Goal: Task Accomplishment & Management: Use online tool/utility

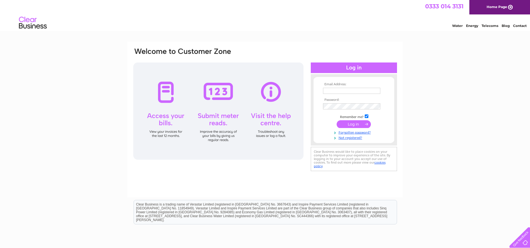
type input "[EMAIL_ADDRESS][DOMAIN_NAME]"
click at [355, 122] on input "submit" at bounding box center [353, 124] width 34 height 8
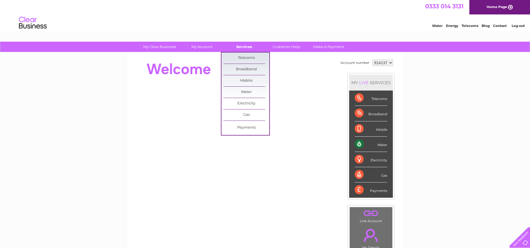
click at [243, 48] on link "Services" at bounding box center [244, 47] width 46 height 10
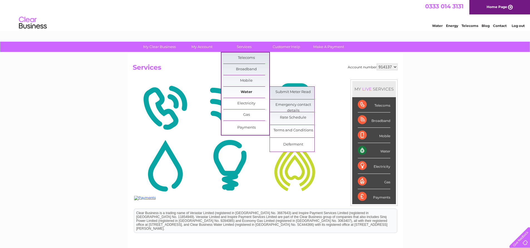
click at [241, 93] on link "Water" at bounding box center [246, 92] width 46 height 11
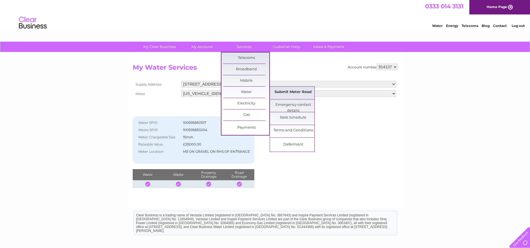
click at [303, 91] on link "Submit Meter Read" at bounding box center [293, 92] width 46 height 11
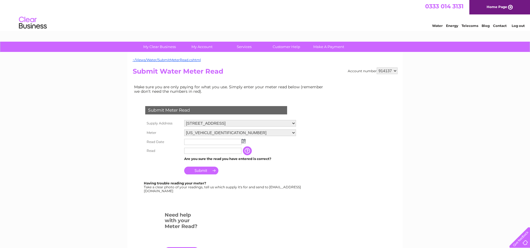
click at [244, 141] on img at bounding box center [243, 141] width 4 height 4
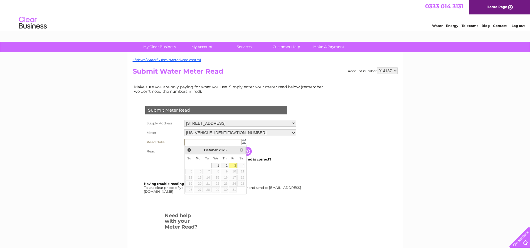
click at [235, 165] on link "3" at bounding box center [233, 166] width 8 height 6
type input "2025/10/03"
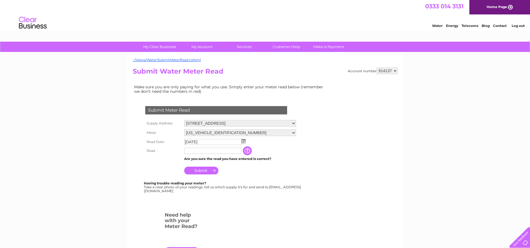
click at [202, 152] on input "text" at bounding box center [212, 151] width 57 height 6
click at [248, 151] on input "button" at bounding box center [248, 151] width 10 height 9
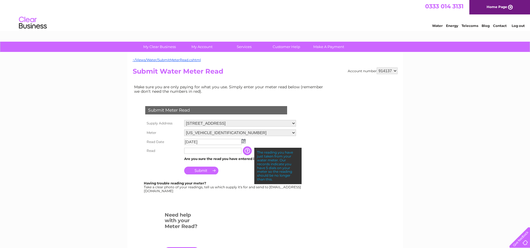
click at [187, 150] on input "text" at bounding box center [212, 151] width 57 height 6
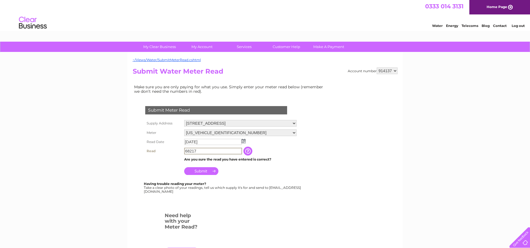
type input "68217"
click at [198, 170] on input "Submit" at bounding box center [201, 171] width 34 height 8
click at [516, 25] on link "Log out" at bounding box center [517, 26] width 13 height 4
